Goal: Task Accomplishment & Management: Use online tool/utility

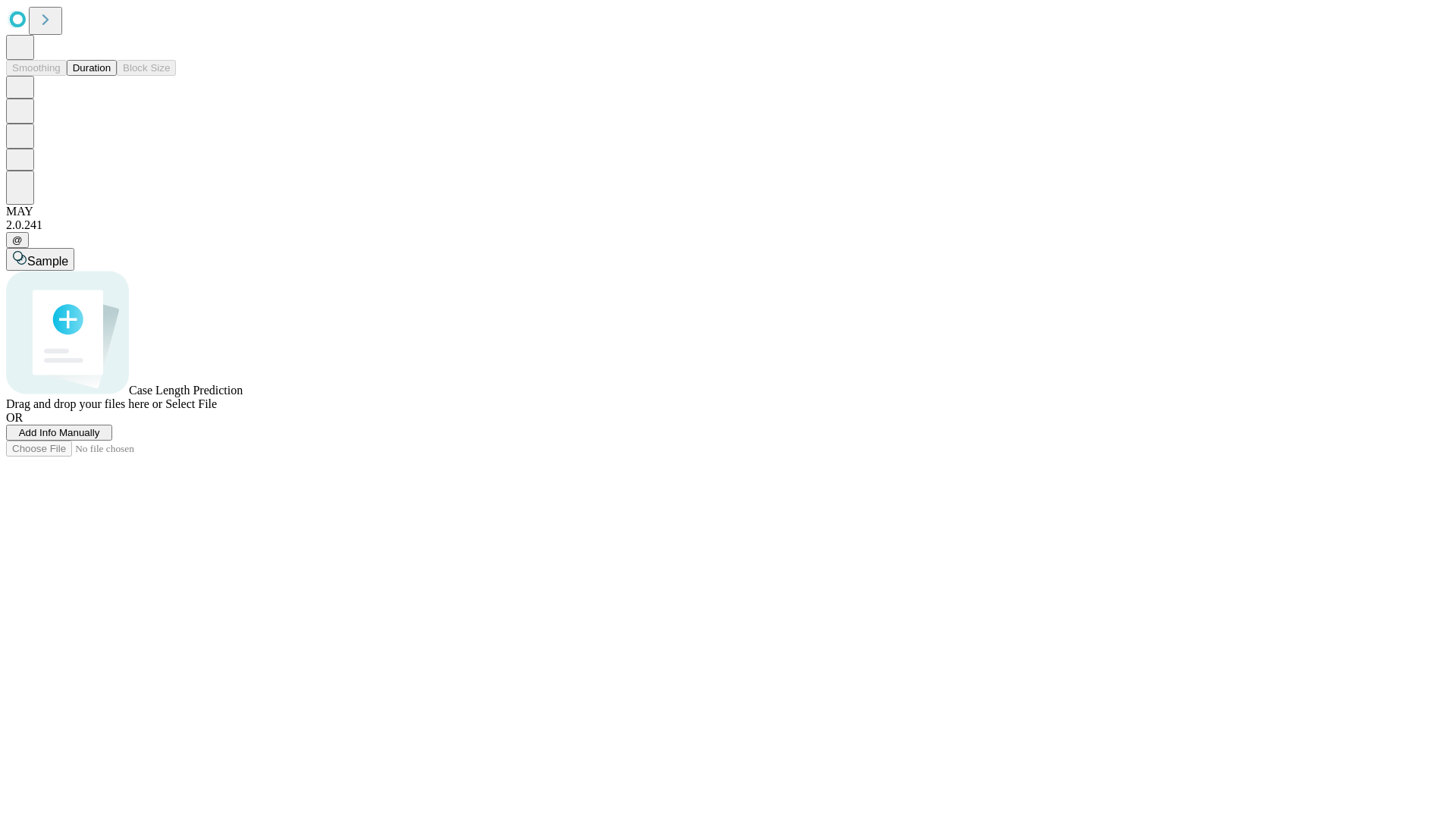
click at [111, 76] on button "Duration" at bounding box center [92, 68] width 50 height 16
click at [100, 438] on span "Add Info Manually" at bounding box center [59, 432] width 82 height 11
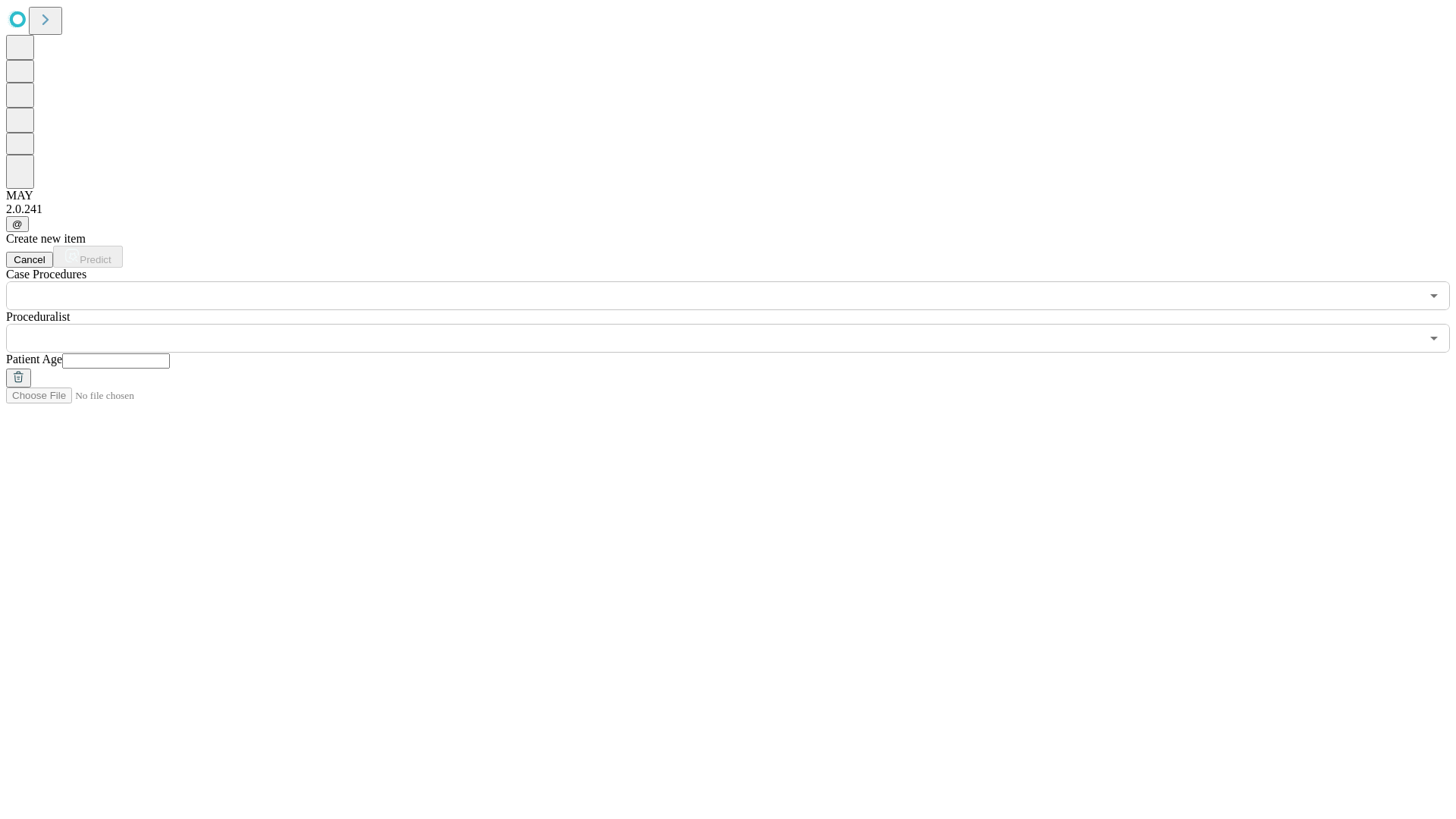
click at [169, 353] on input "text" at bounding box center [115, 361] width 107 height 15
type input "**"
click at [738, 324] on input "text" at bounding box center [713, 338] width 1414 height 29
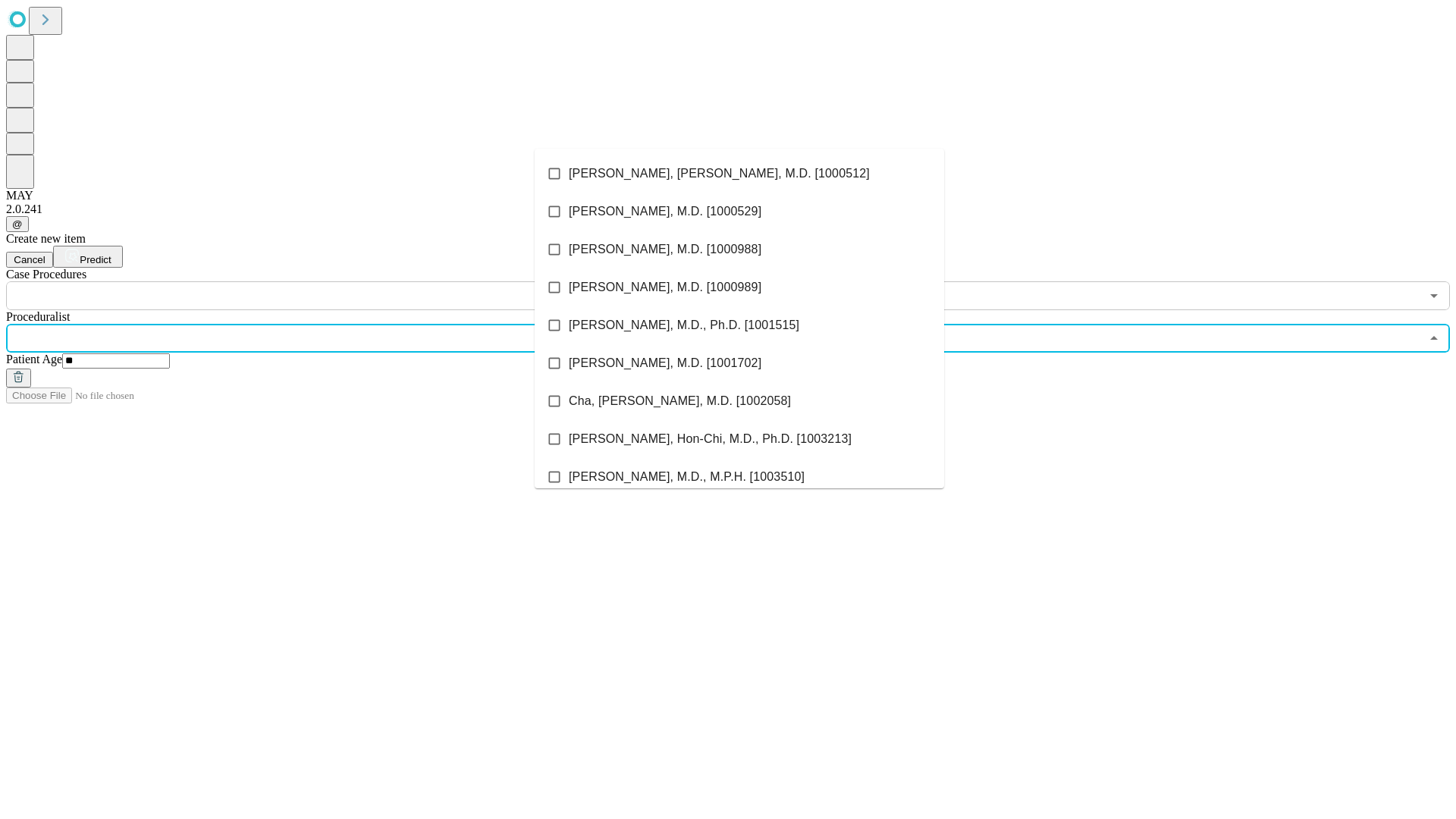
click at [739, 173] on li "[PERSON_NAME], [PERSON_NAME], M.D. [1000512]" at bounding box center [738, 173] width 409 height 38
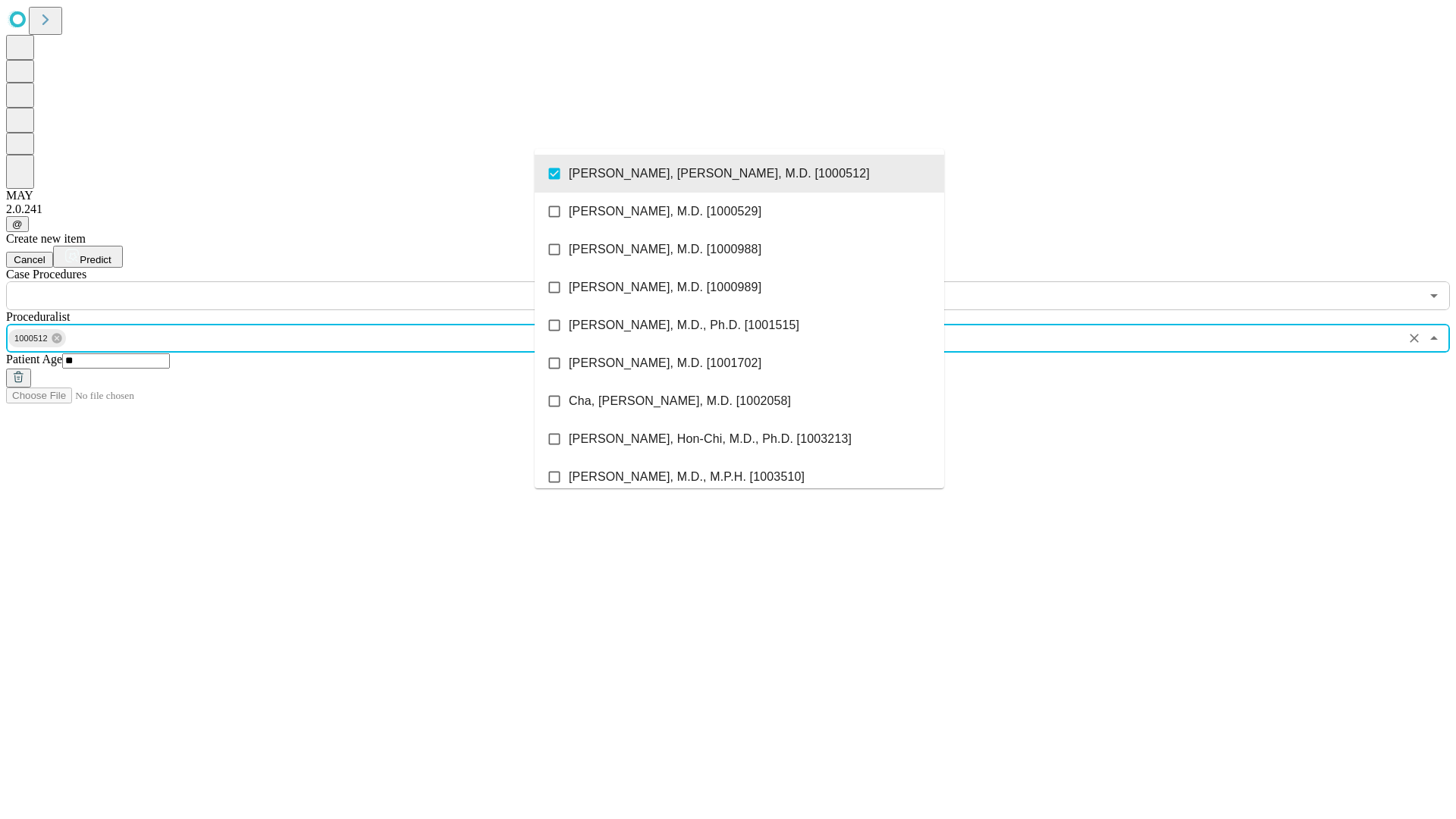
click at [319, 282] on input "text" at bounding box center [713, 296] width 1414 height 29
